Goal: Information Seeking & Learning: Learn about a topic

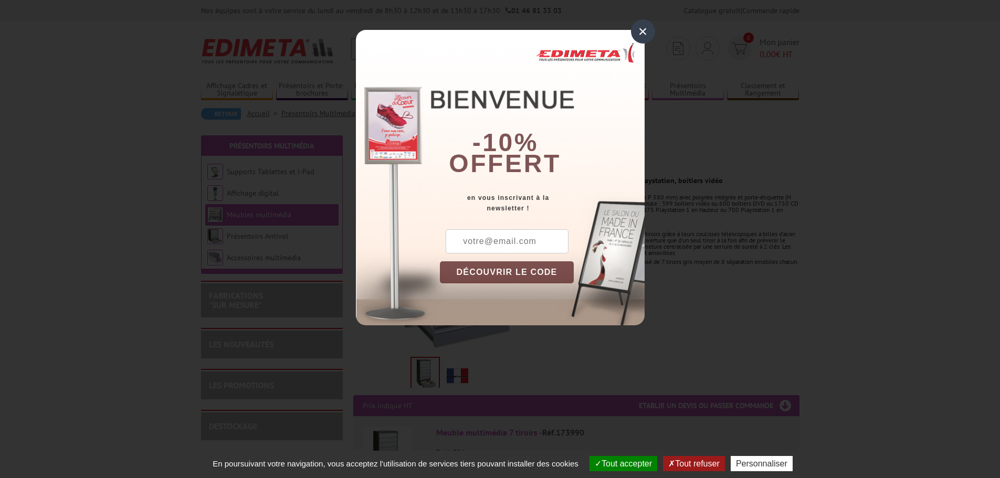
click at [512, 273] on button "DÉCOUVRIR LE CODE" at bounding box center [507, 272] width 134 height 22
click at [646, 33] on div "×" at bounding box center [643, 31] width 24 height 24
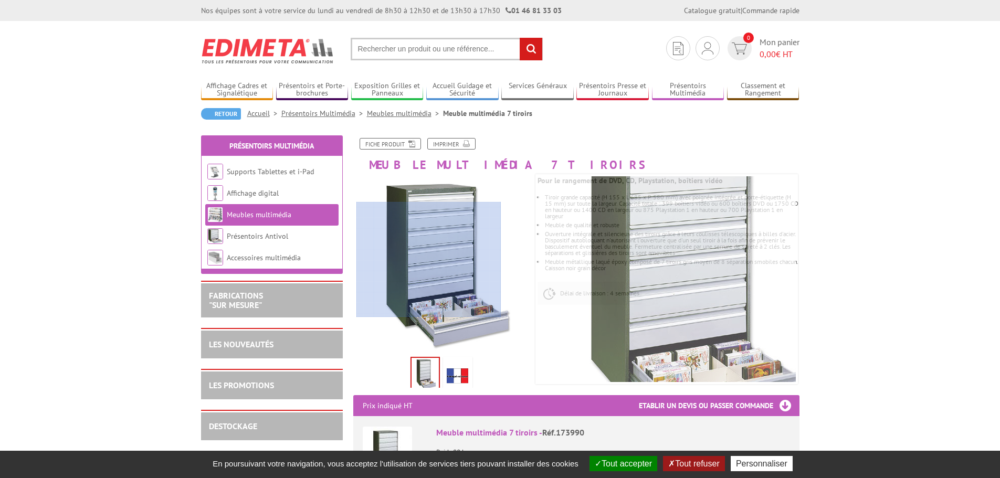
click at [429, 259] on div at bounding box center [428, 259] width 145 height 115
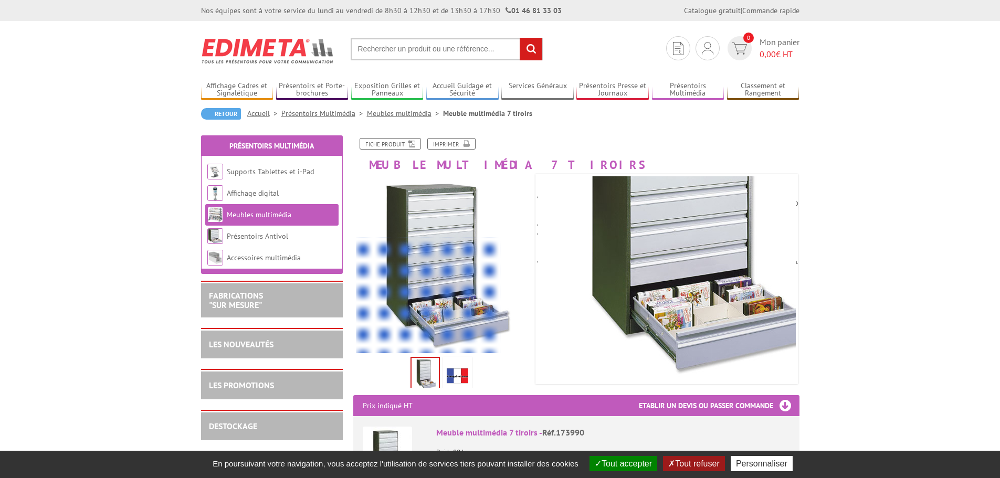
click at [428, 341] on div at bounding box center [428, 295] width 145 height 115
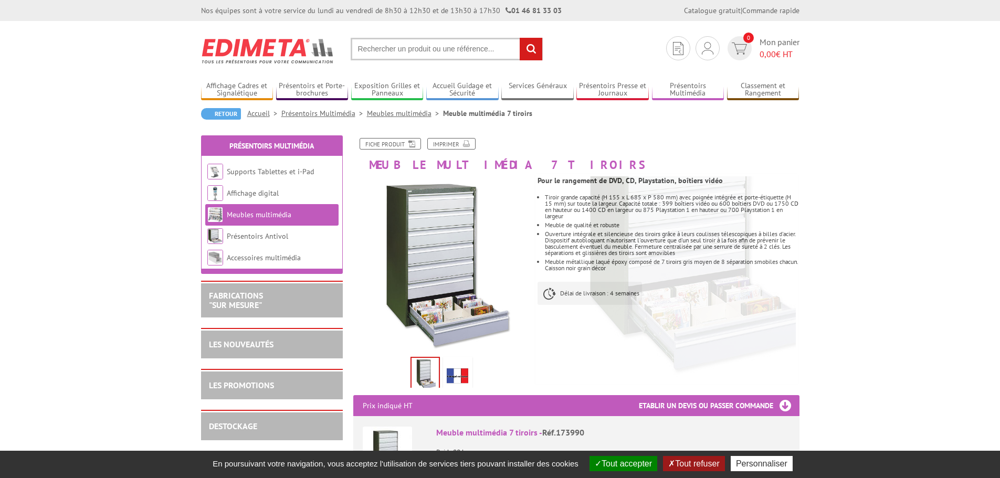
click at [417, 377] on img at bounding box center [424, 374] width 27 height 33
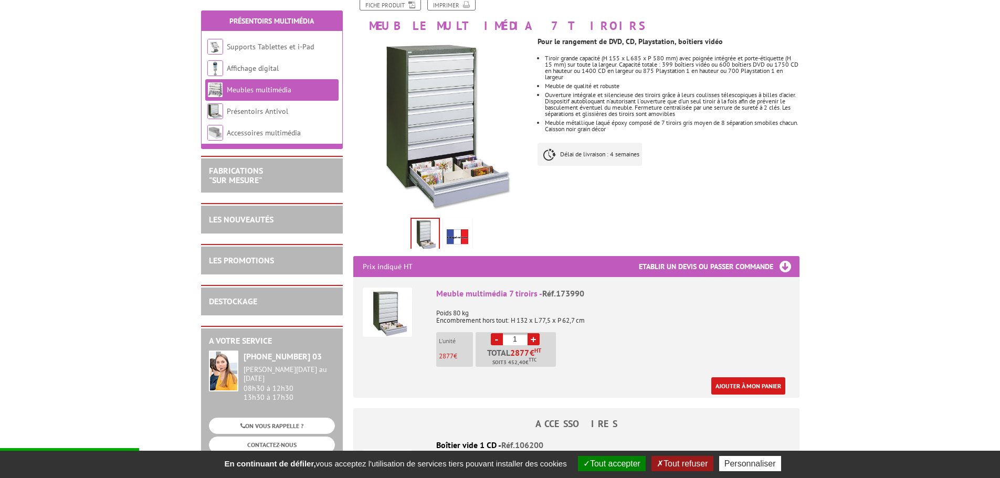
scroll to position [157, 0]
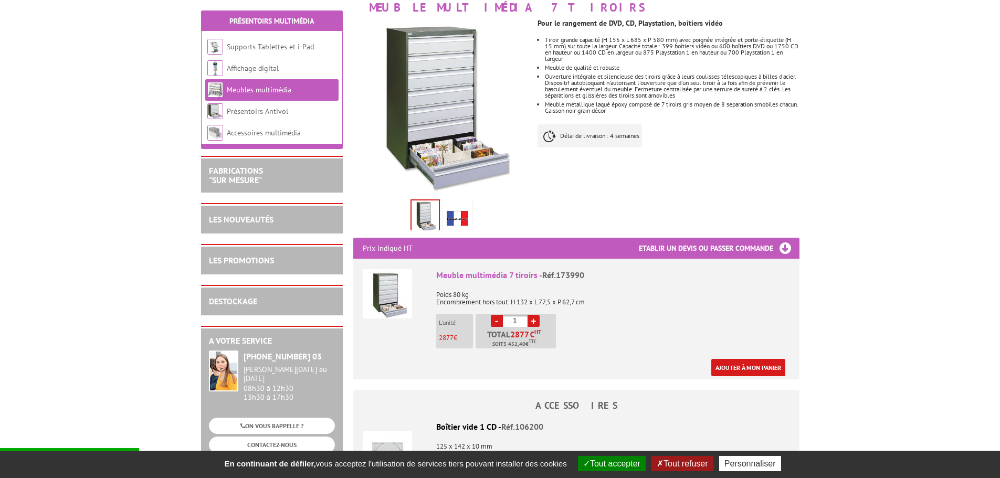
click at [382, 293] on img at bounding box center [387, 293] width 49 height 49
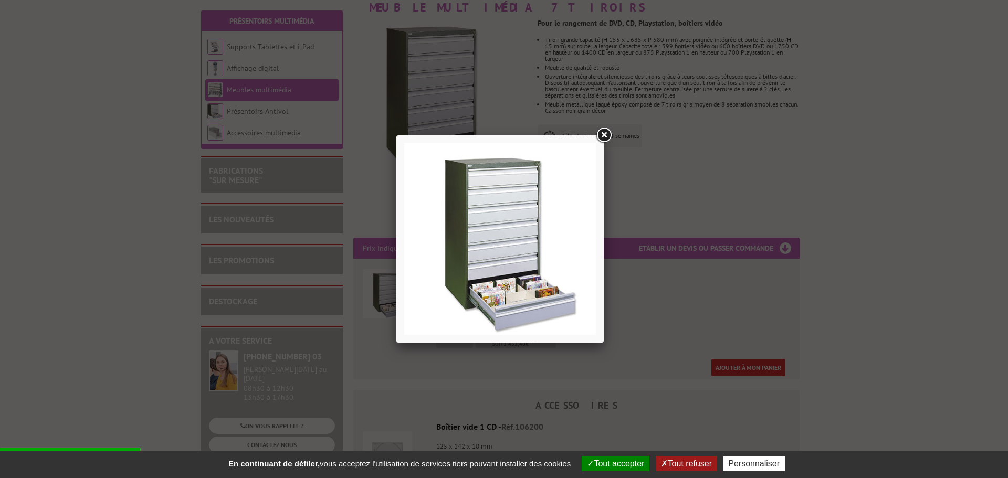
click at [470, 254] on img at bounding box center [500, 239] width 192 height 192
click at [603, 133] on link at bounding box center [603, 135] width 19 height 19
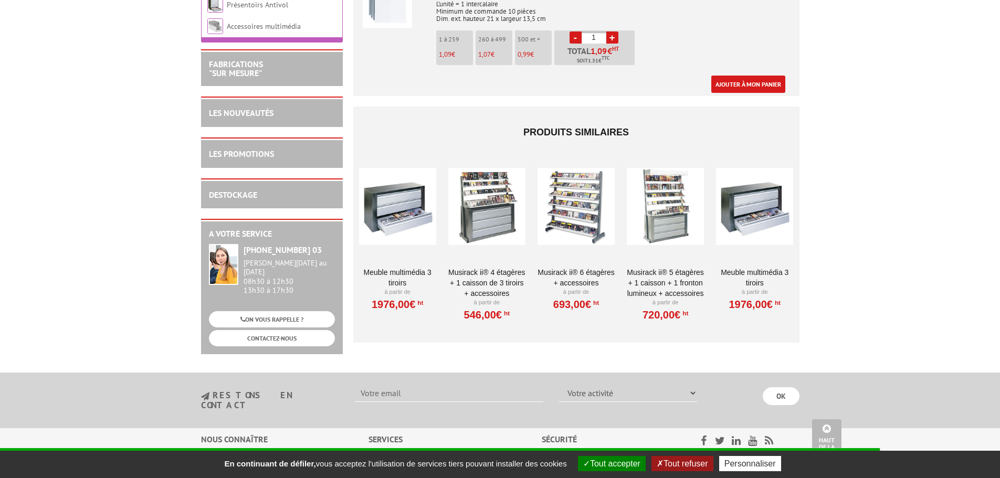
scroll to position [997, 0]
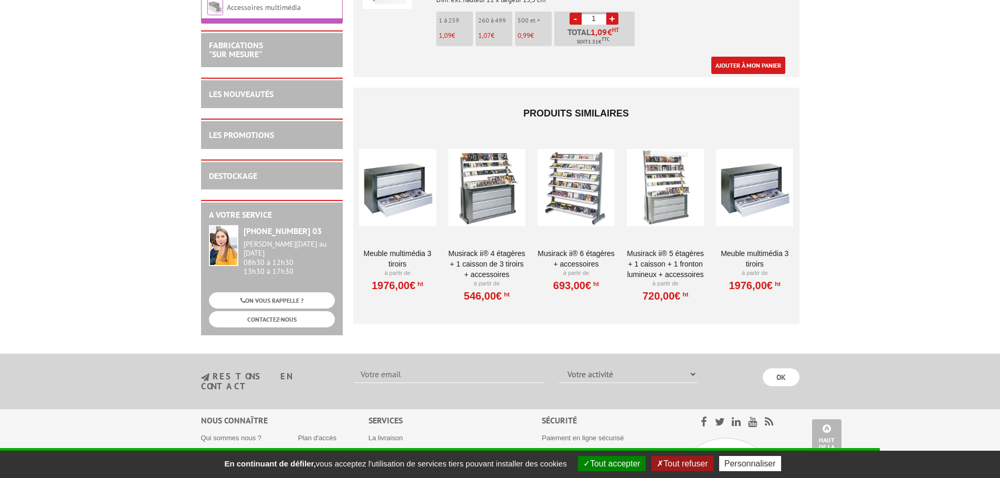
click at [485, 195] on div at bounding box center [486, 187] width 77 height 105
